Goal: Task Accomplishment & Management: Complete application form

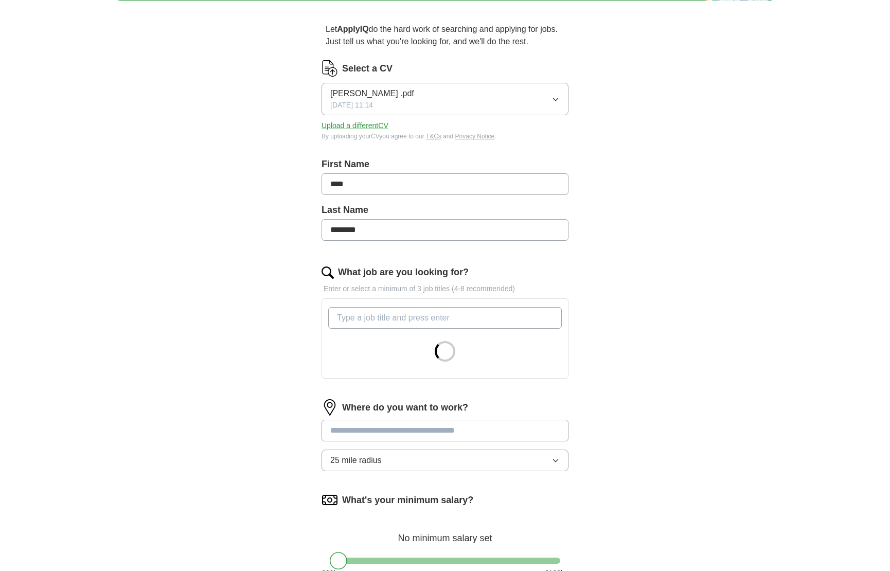
scroll to position [94, 0]
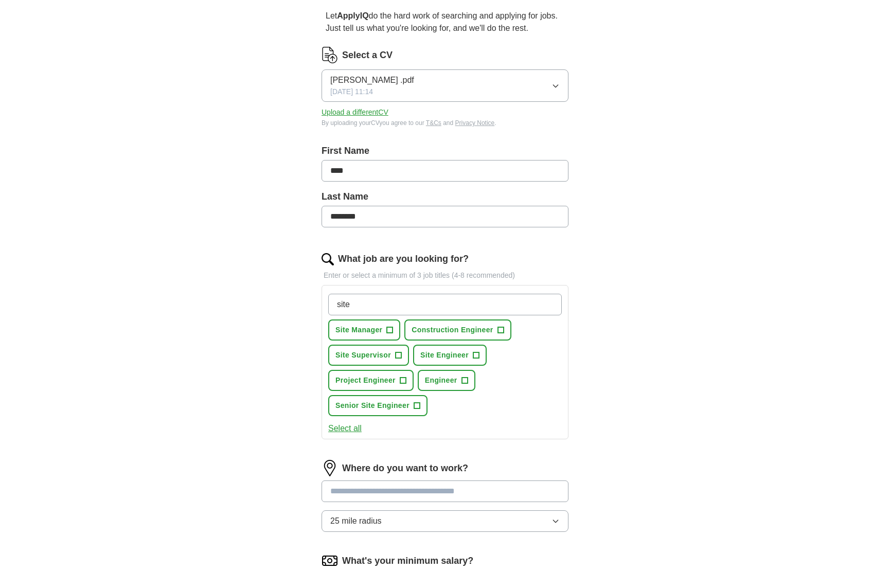
type input "site"
click at [478, 355] on span "+" at bounding box center [476, 355] width 7 height 7
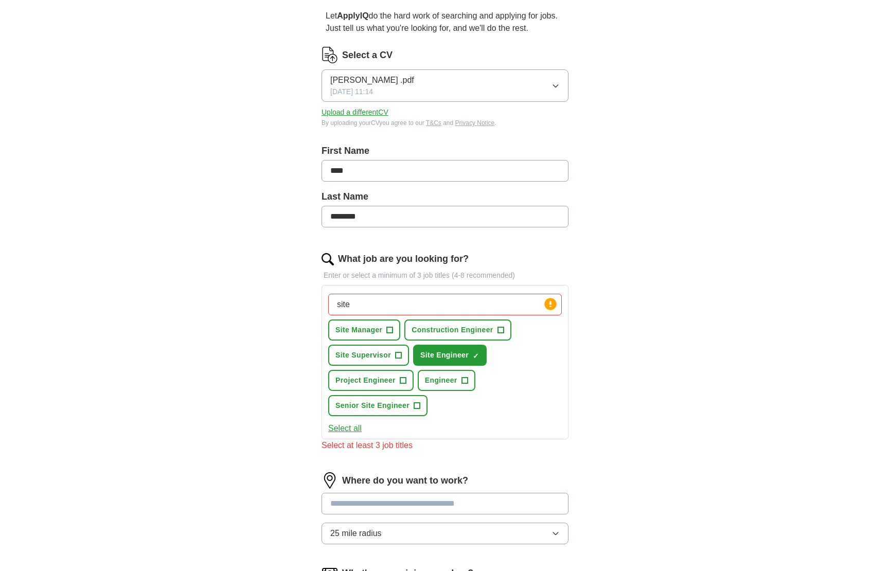
click at [418, 406] on span "+" at bounding box center [417, 406] width 6 height 8
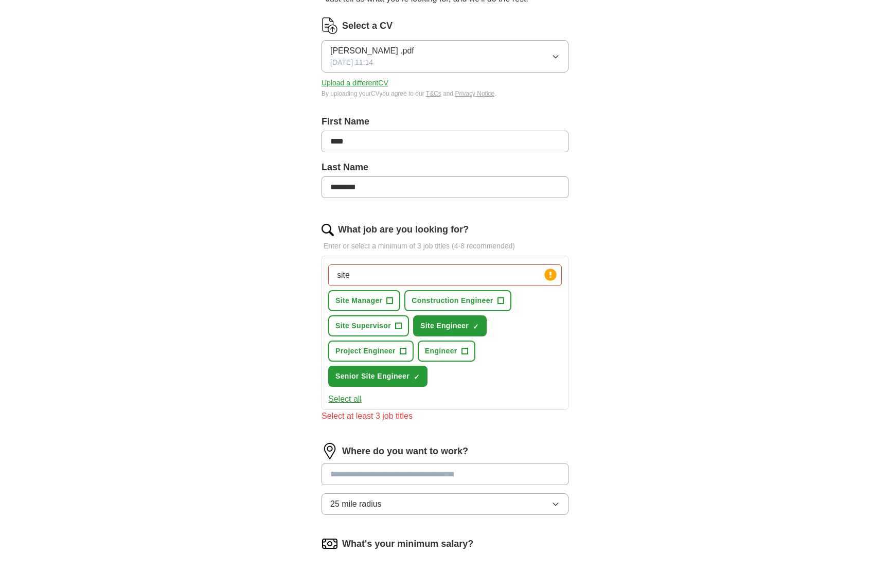
scroll to position [129, 0]
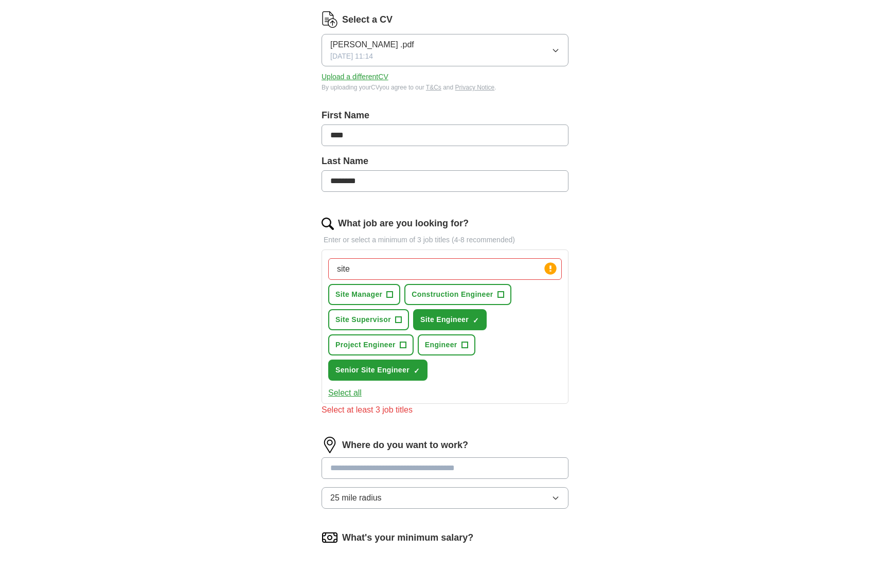
click at [501, 297] on span "+" at bounding box center [500, 295] width 6 height 8
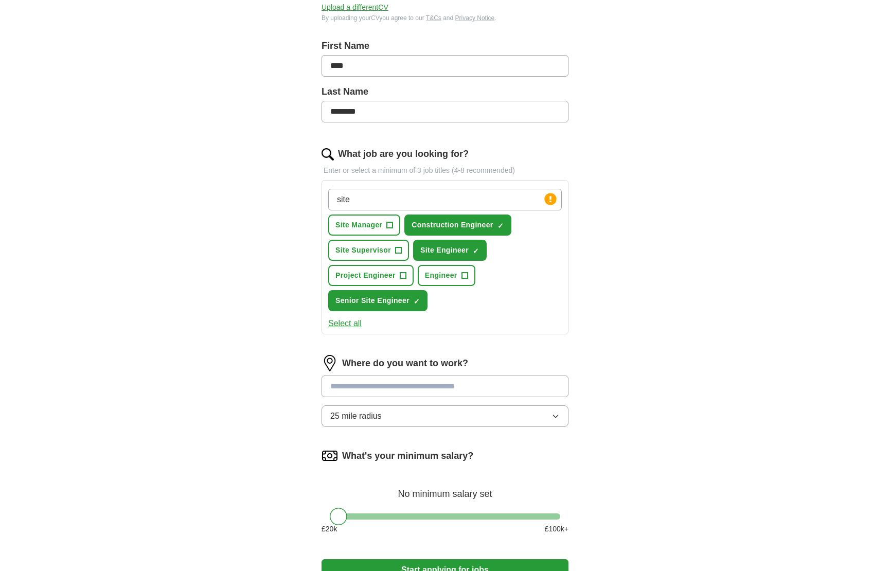
scroll to position [202, 0]
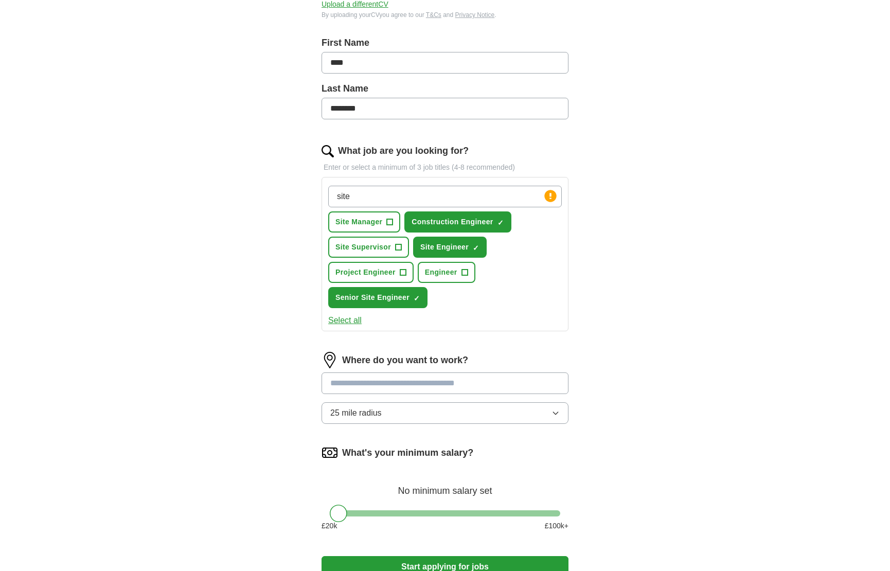
click at [469, 387] on input at bounding box center [444, 383] width 247 height 22
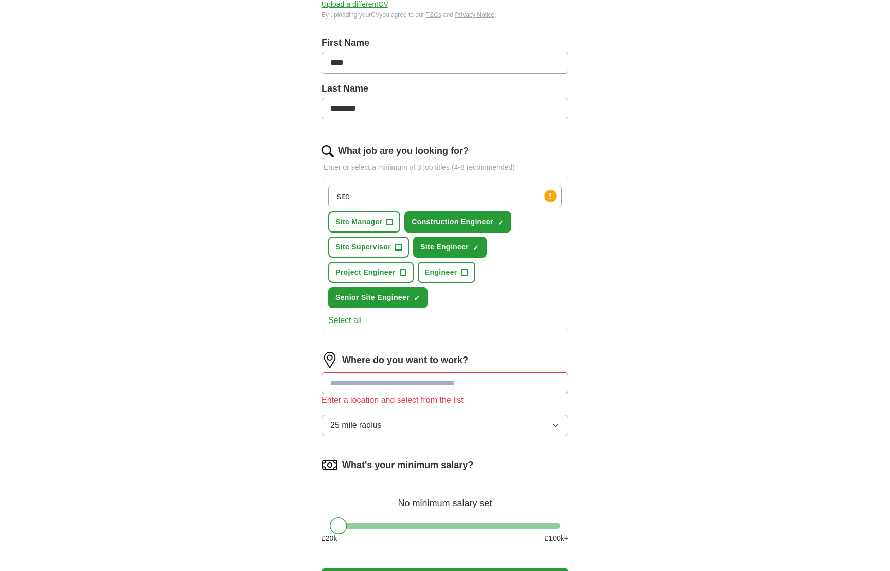
click at [507, 409] on div "Where do you want to work? Enter a location and select from the list 25 mile ra…" at bounding box center [444, 398] width 247 height 93
click at [476, 383] on input at bounding box center [444, 383] width 247 height 22
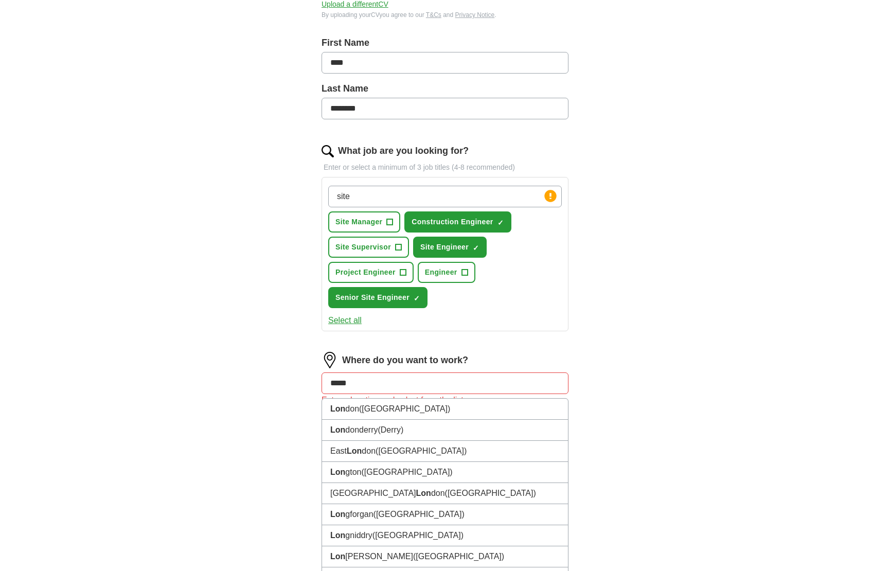
type input "******"
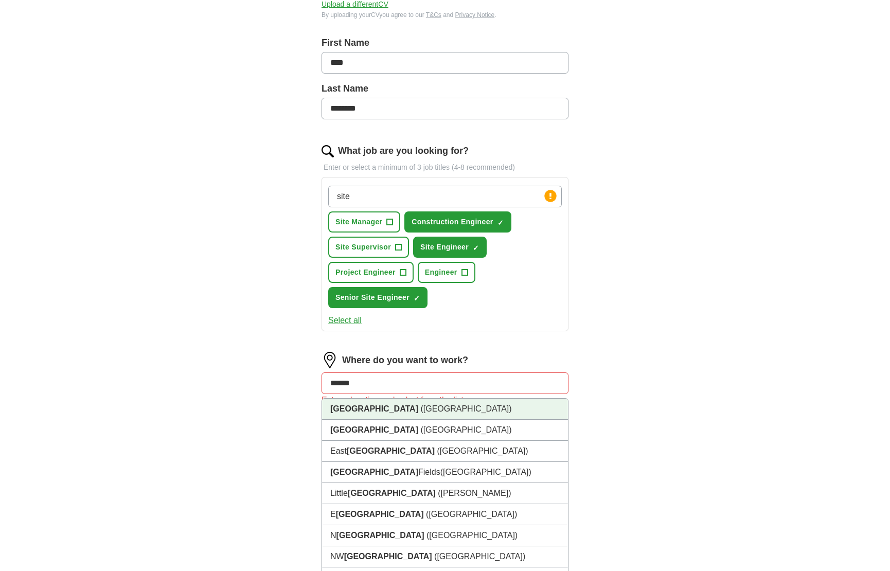
click at [452, 408] on li "[GEOGRAPHIC_DATA] ([GEOGRAPHIC_DATA])" at bounding box center [445, 409] width 246 height 21
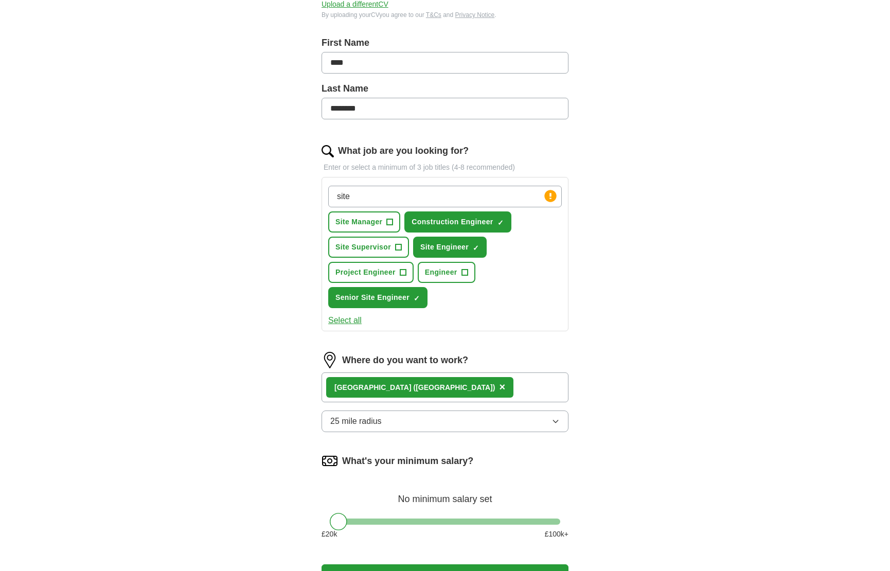
click at [453, 418] on button "25 mile radius" at bounding box center [444, 421] width 247 height 22
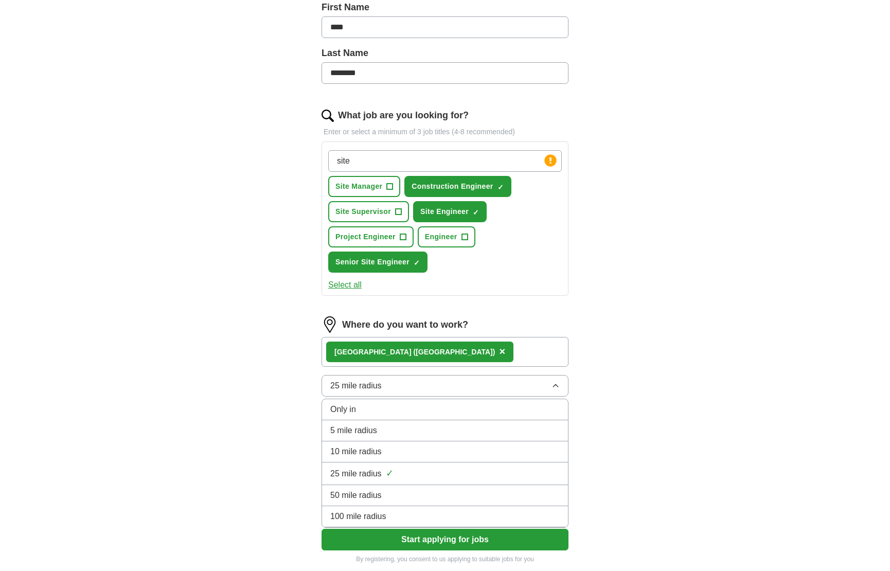
scroll to position [247, 0]
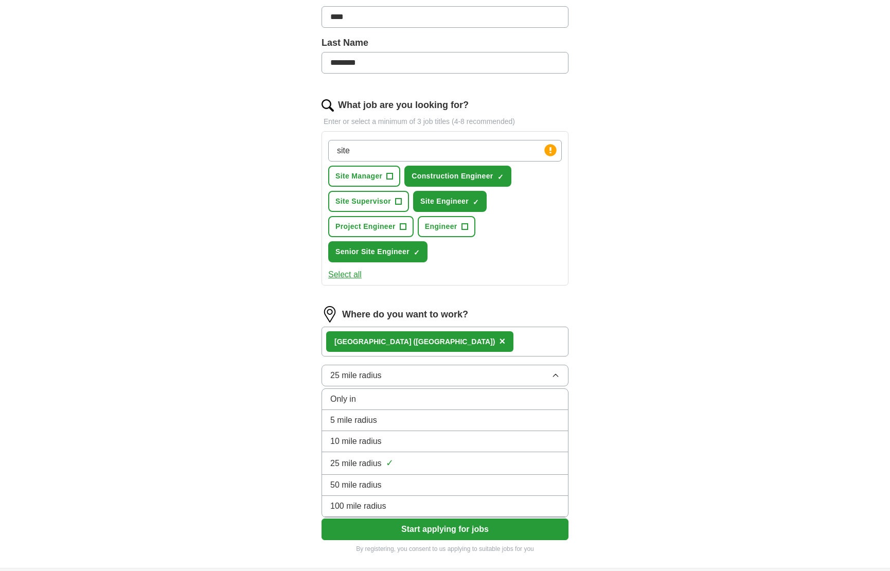
click at [403, 483] on div "50 mile radius" at bounding box center [444, 485] width 229 height 12
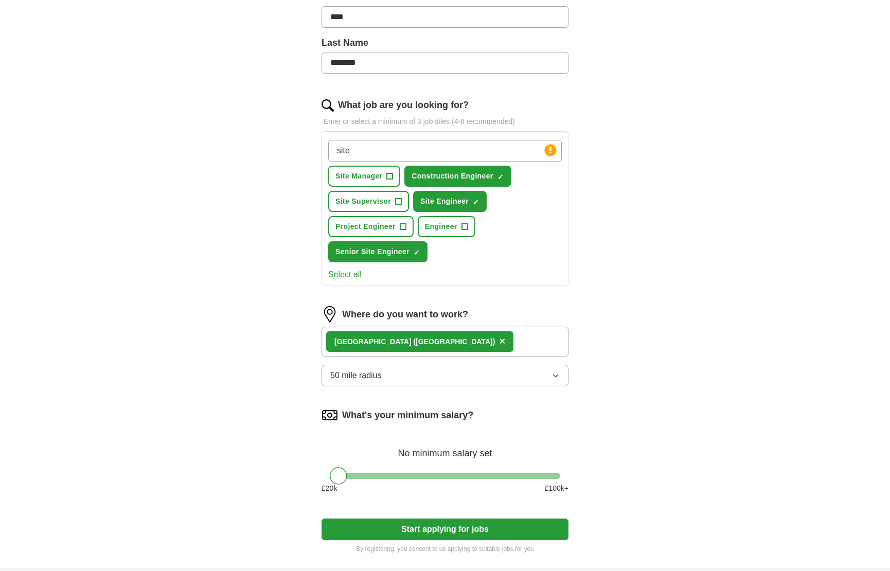
click at [416, 529] on button "Start applying for jobs" at bounding box center [444, 530] width 247 height 22
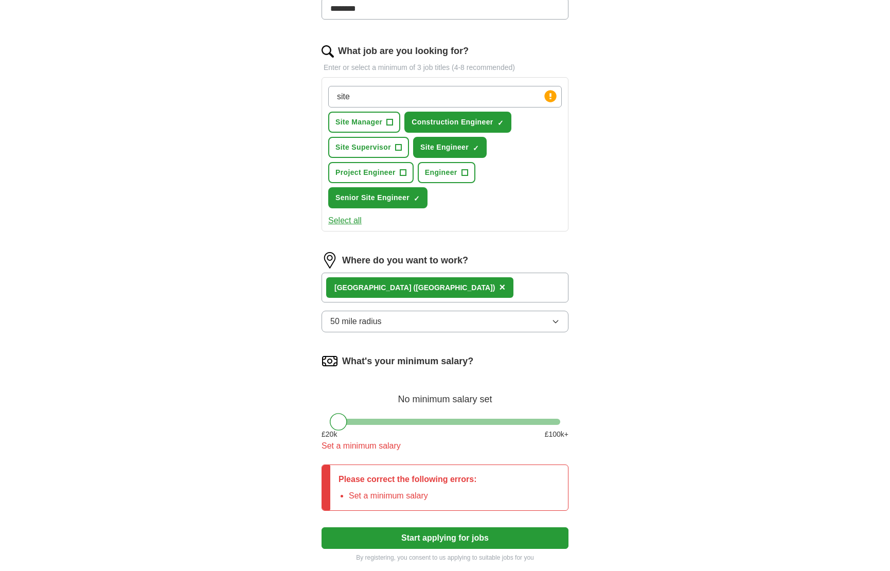
scroll to position [305, 0]
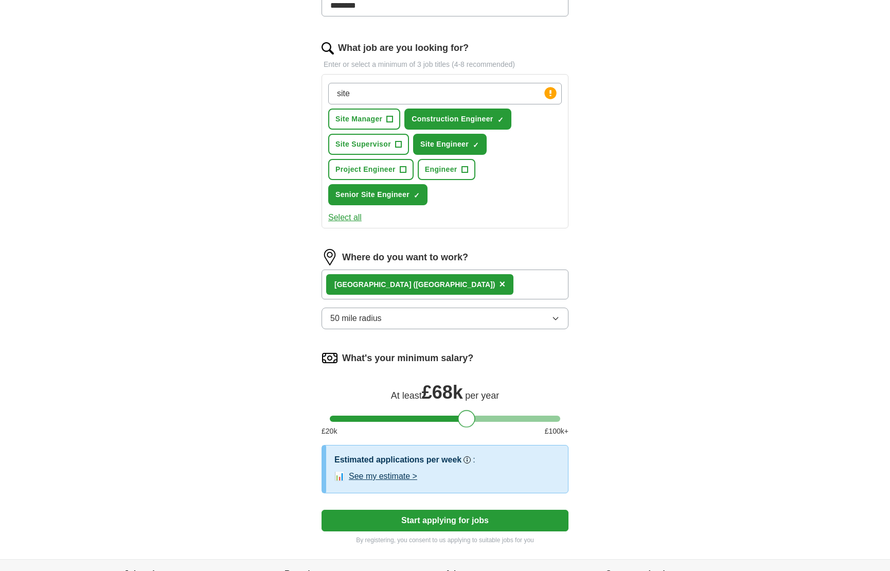
drag, startPoint x: 343, startPoint y: 421, endPoint x: 470, endPoint y: 422, distance: 126.5
click at [470, 422] on div at bounding box center [466, 418] width 17 height 17
click at [390, 476] on button "See my estimate >" at bounding box center [383, 476] width 68 height 12
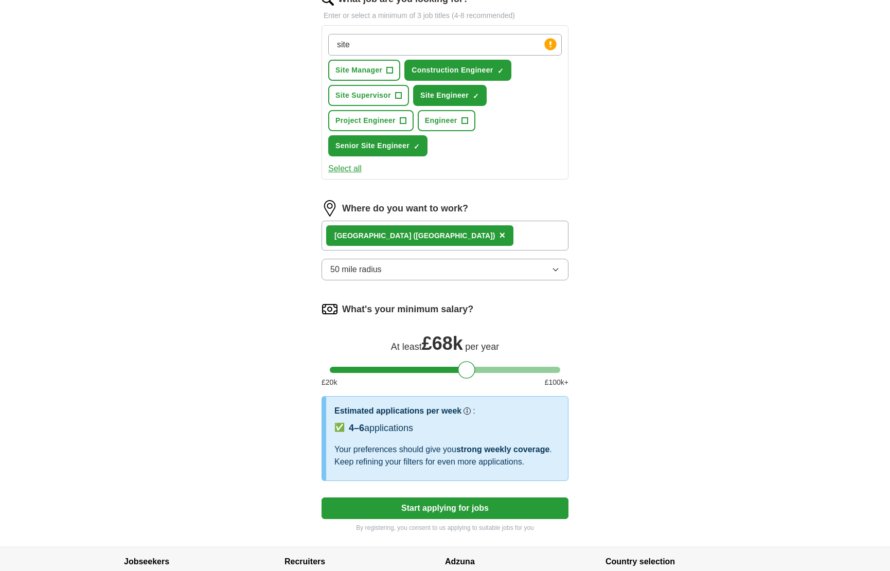
scroll to position [355, 0]
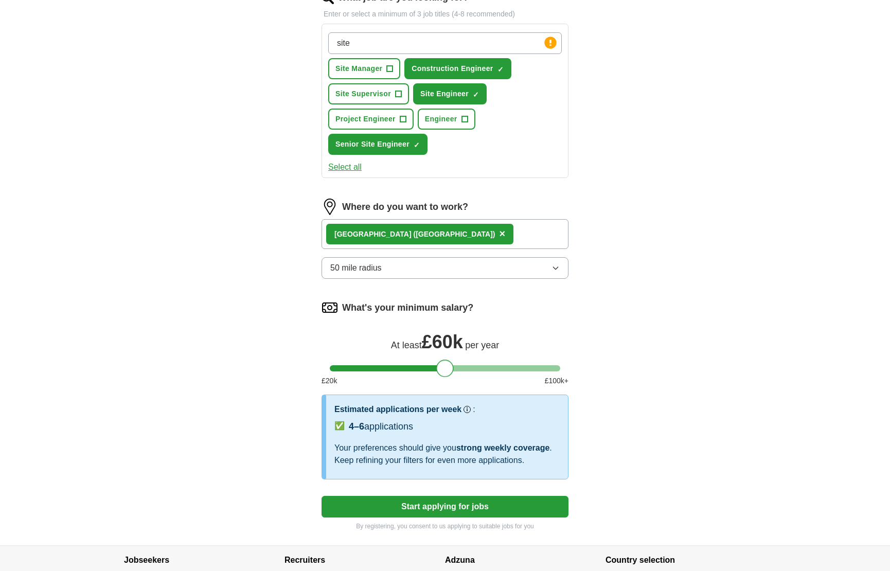
drag, startPoint x: 466, startPoint y: 368, endPoint x: 446, endPoint y: 369, distance: 19.1
click at [445, 369] on div at bounding box center [444, 368] width 17 height 17
click at [467, 409] on circle at bounding box center [466, 409] width 5 height 5
click at [487, 512] on button "Start applying for jobs" at bounding box center [444, 507] width 247 height 22
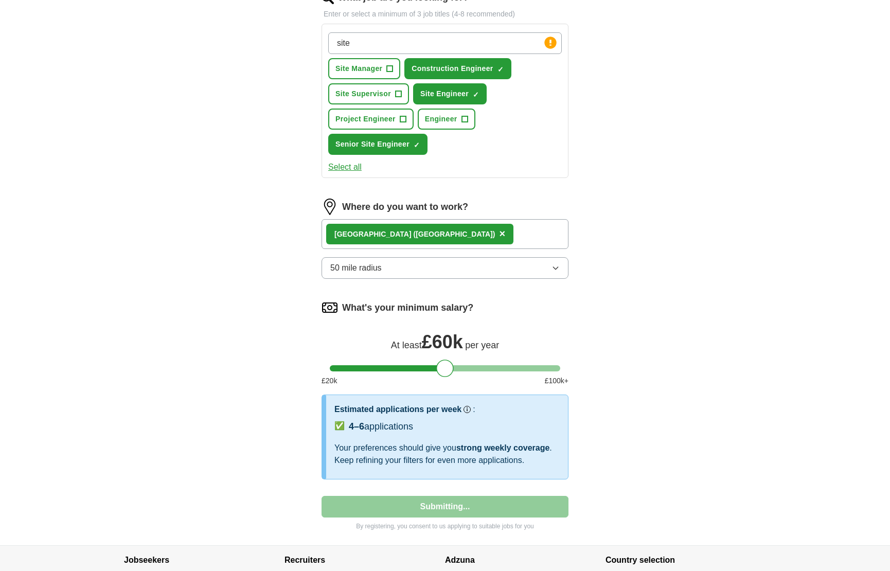
select select "**"
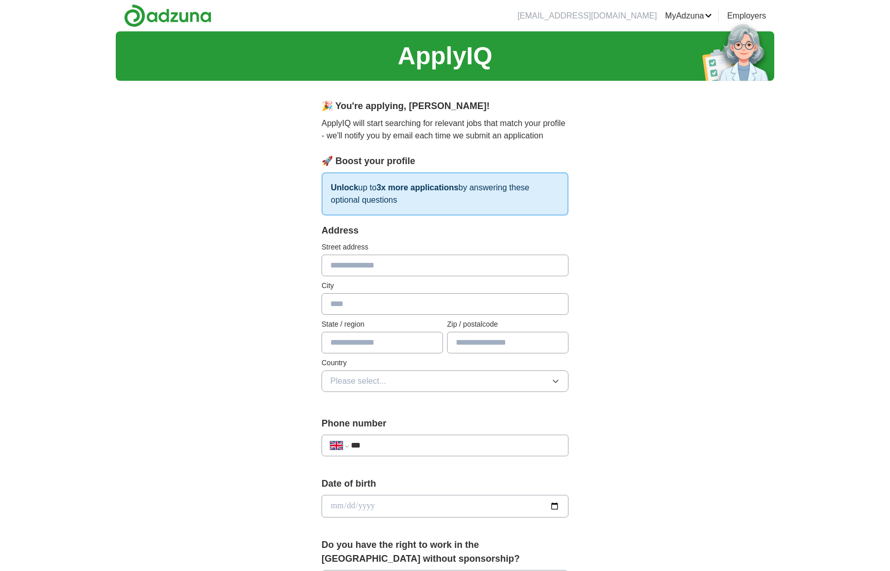
scroll to position [0, 0]
click at [0, 0] on link "ApplyIQ" at bounding box center [0, 0] width 0 height 0
